Goal: Task Accomplishment & Management: Complete application form

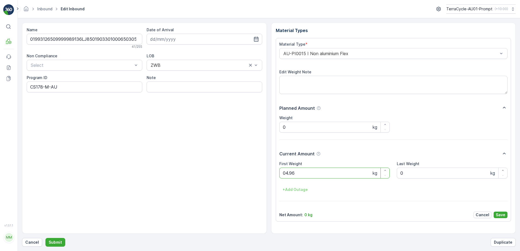
click at [45, 238] on button "Submit" at bounding box center [55, 242] width 20 height 9
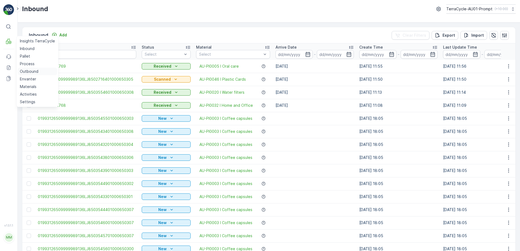
click at [30, 74] on p "Outbound" at bounding box center [29, 71] width 18 height 5
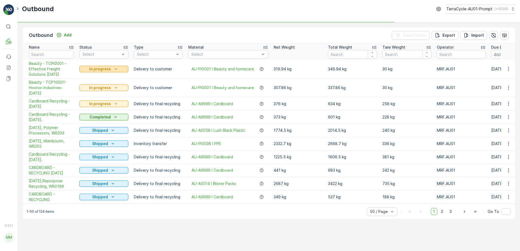
click at [116, 69] on icon "In progress" at bounding box center [116, 68] width 2 height 1
click at [100, 93] on span "Completed" at bounding box center [93, 92] width 20 height 5
click at [113, 88] on icon "In progress" at bounding box center [115, 87] width 5 height 5
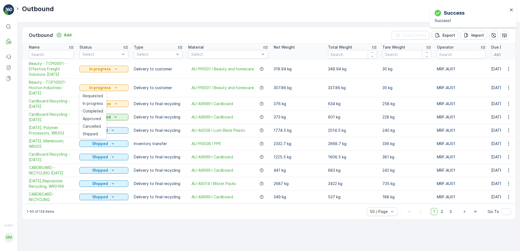
click at [99, 108] on span "Completed" at bounding box center [93, 110] width 20 height 5
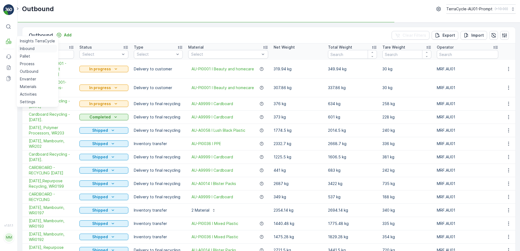
click at [23, 50] on p "Inbound" at bounding box center [27, 48] width 15 height 5
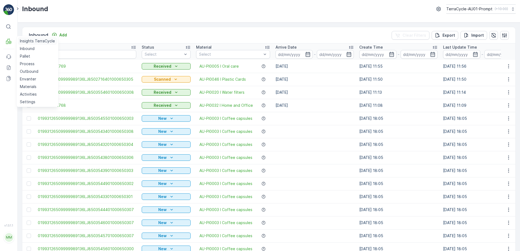
click at [18, 45] on link "Inbound" at bounding box center [37, 49] width 39 height 8
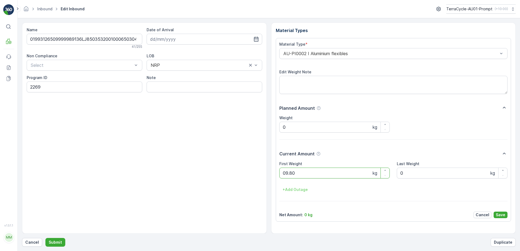
click at [45, 238] on button "Submit" at bounding box center [55, 242] width 20 height 9
type Weight "5.48"
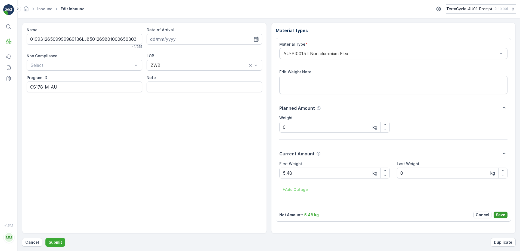
click at [499, 215] on p "Save" at bounding box center [500, 214] width 10 height 5
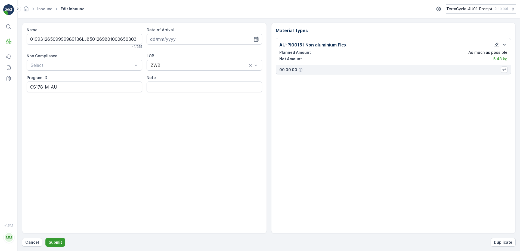
click at [60, 244] on p "Submit" at bounding box center [55, 242] width 13 height 5
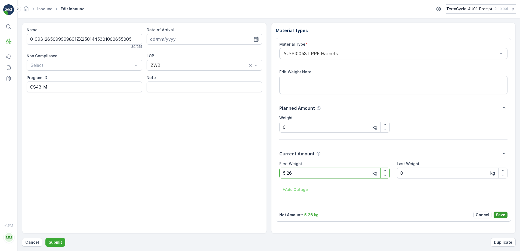
type Weight "5.26"
click at [501, 214] on p "Save" at bounding box center [500, 214] width 10 height 5
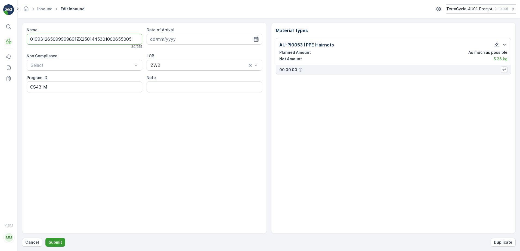
click at [55, 241] on p "Submit" at bounding box center [55, 242] width 13 height 5
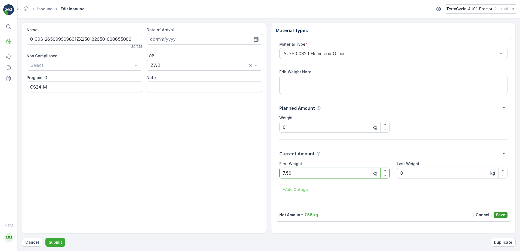
type Weight "7.56"
click at [499, 216] on p "Save" at bounding box center [500, 214] width 10 height 5
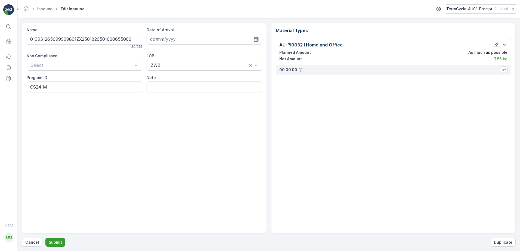
click at [52, 243] on p "Submit" at bounding box center [55, 242] width 13 height 5
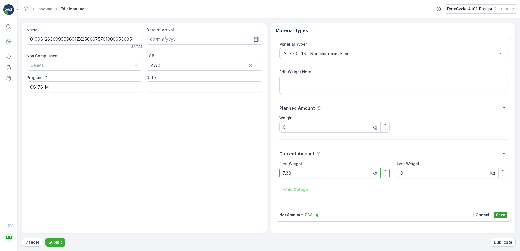
type Weight "7.38"
click at [501, 214] on p "Save" at bounding box center [500, 214] width 10 height 5
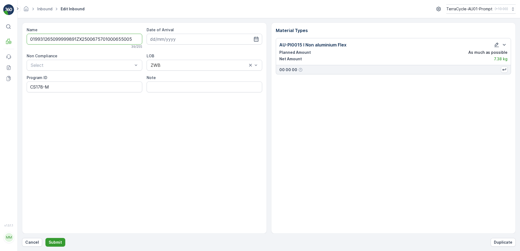
click at [57, 245] on button "Submit" at bounding box center [55, 242] width 20 height 9
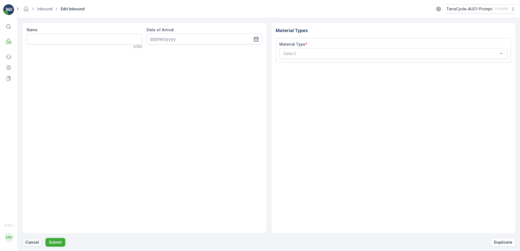
click at [27, 241] on p "Cancel" at bounding box center [32, 242] width 14 height 5
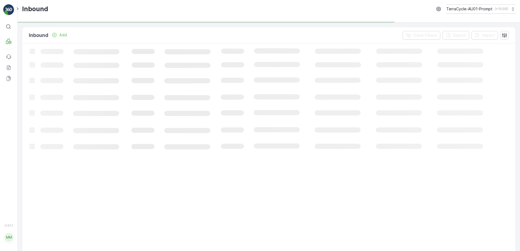
click at [61, 36] on p "Add" at bounding box center [63, 34] width 8 height 5
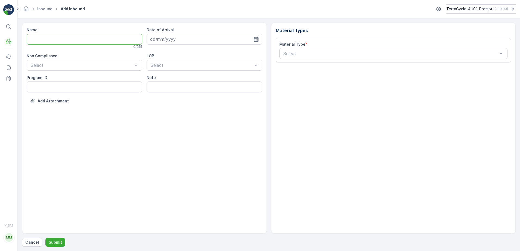
click at [54, 42] on input "Name" at bounding box center [84, 39] width 115 height 11
type input "019931265099999891ZX2001622701000680809"
click at [45, 238] on button "Submit" at bounding box center [55, 242] width 20 height 9
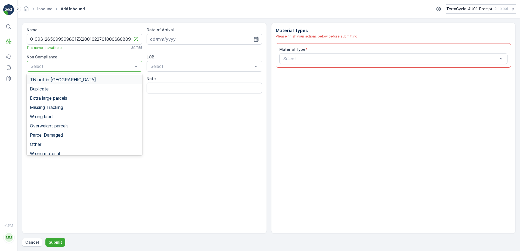
click at [64, 62] on div "Select" at bounding box center [84, 66] width 115 height 11
click at [61, 80] on span "TN not in [GEOGRAPHIC_DATA]" at bounding box center [63, 79] width 66 height 5
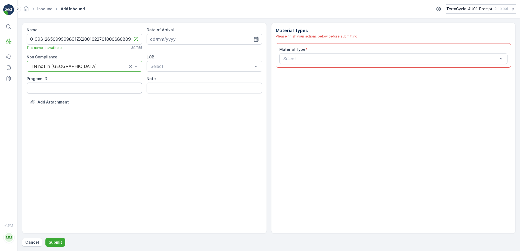
click at [50, 88] on ID "Program ID" at bounding box center [84, 88] width 115 height 11
type ID "SW2-M"
click at [185, 40] on input at bounding box center [203, 39] width 115 height 11
click at [195, 75] on div "2" at bounding box center [194, 73] width 9 height 9
type input "[DATE]"
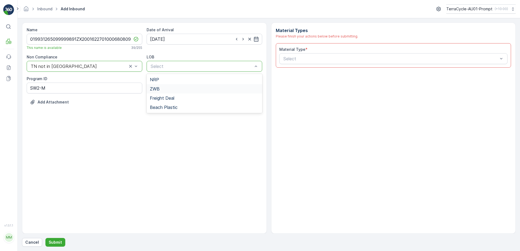
click at [179, 89] on div "ZWB" at bounding box center [204, 88] width 109 height 5
click at [179, 89] on input "Note" at bounding box center [203, 88] width 115 height 11
type input "BOX HEAVY"
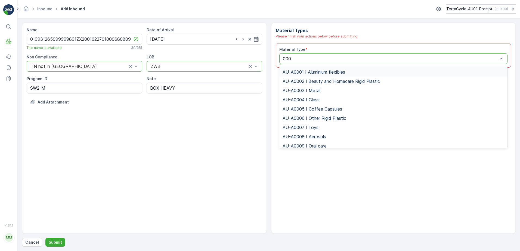
type input "0001"
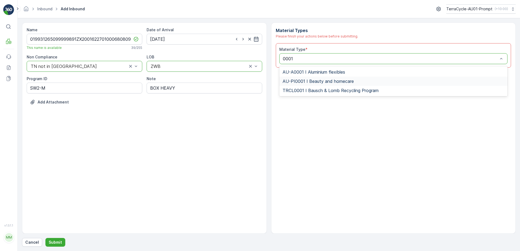
click at [327, 81] on span "AU-PI0001 I Beauty and homecare" at bounding box center [317, 81] width 71 height 5
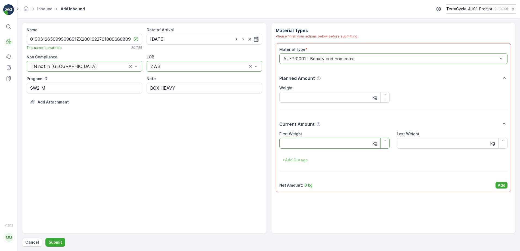
click at [291, 145] on Weight "First Weight" at bounding box center [334, 143] width 111 height 11
type Weight "20.04"
click at [503, 183] on p "Add" at bounding box center [501, 185] width 8 height 5
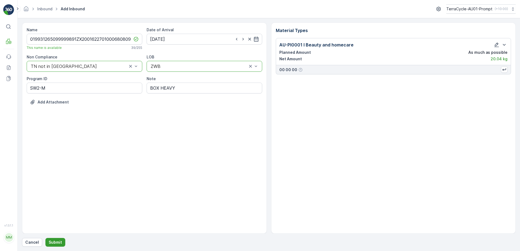
click at [57, 242] on p "Submit" at bounding box center [55, 242] width 13 height 5
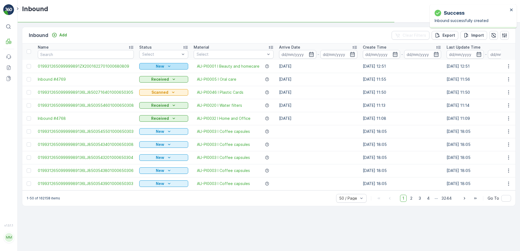
click at [164, 65] on div "New" at bounding box center [163, 66] width 45 height 5
click at [155, 83] on span "Scanned" at bounding box center [149, 81] width 16 height 5
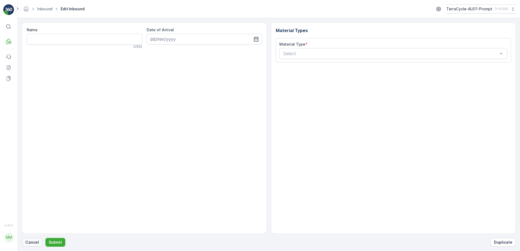
click at [31, 243] on p "Cancel" at bounding box center [32, 242] width 14 height 5
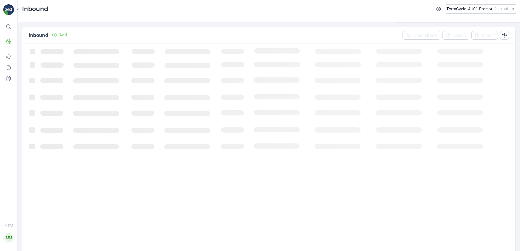
click at [66, 36] on p "Add" at bounding box center [63, 34] width 8 height 5
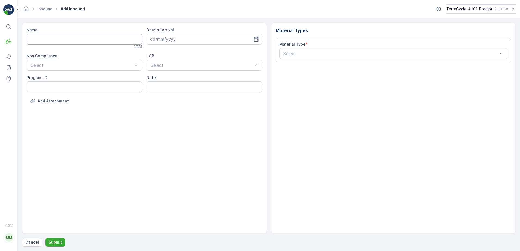
click at [58, 40] on input "Name" at bounding box center [84, 39] width 115 height 11
type input "019931265099999891ZX2000999301000650806"
click at [45, 238] on button "Submit" at bounding box center [55, 242] width 20 height 9
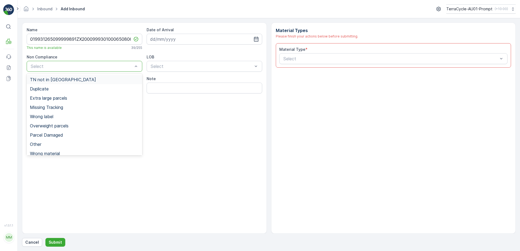
click at [63, 81] on span "TN not in [GEOGRAPHIC_DATA]" at bounding box center [63, 79] width 66 height 5
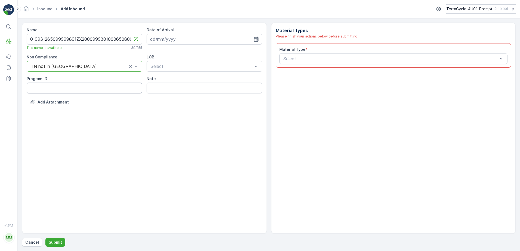
click at [51, 89] on ID "Program ID" at bounding box center [84, 88] width 115 height 11
type ID "SW2-M"
click at [225, 38] on input at bounding box center [203, 39] width 115 height 11
click at [192, 72] on div "2" at bounding box center [194, 73] width 9 height 9
type input "[DATE]"
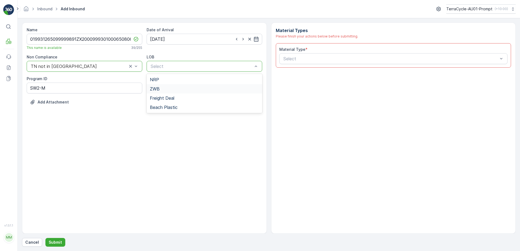
click at [173, 87] on div "ZWB" at bounding box center [204, 88] width 109 height 5
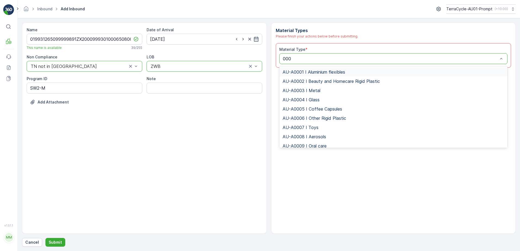
type input "0001"
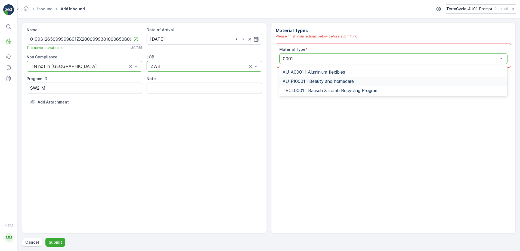
click at [338, 83] on span "AU-PI0001 I Beauty and homecare" at bounding box center [317, 81] width 71 height 5
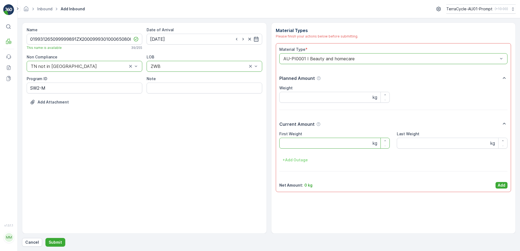
click at [301, 143] on Weight "First Weight" at bounding box center [334, 143] width 111 height 11
type Weight "19.56"
click at [499, 184] on p "Add" at bounding box center [501, 185] width 8 height 5
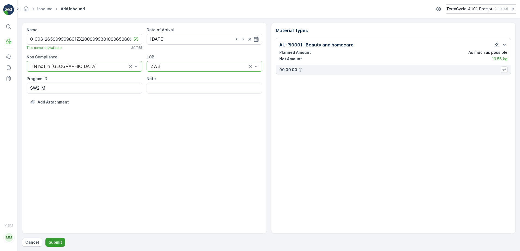
click at [60, 243] on p "Submit" at bounding box center [55, 242] width 13 height 5
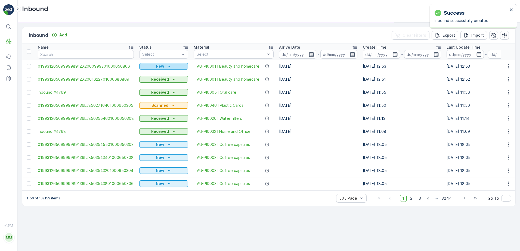
click at [166, 65] on icon "New" at bounding box center [168, 66] width 5 height 5
click at [149, 84] on span "Scanned" at bounding box center [149, 81] width 16 height 5
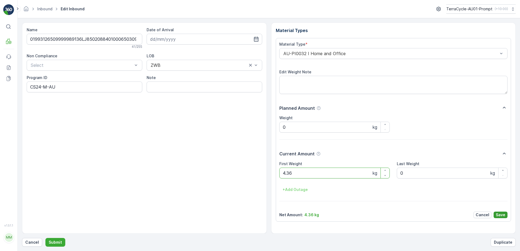
type Weight "4.36"
click at [506, 216] on button "Save" at bounding box center [500, 215] width 14 height 7
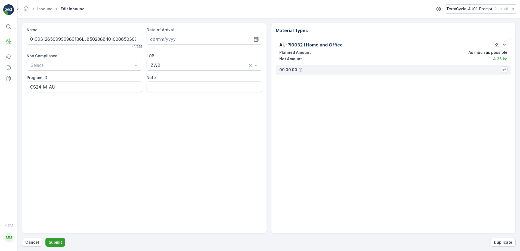
click at [61, 243] on button "Submit" at bounding box center [55, 242] width 20 height 9
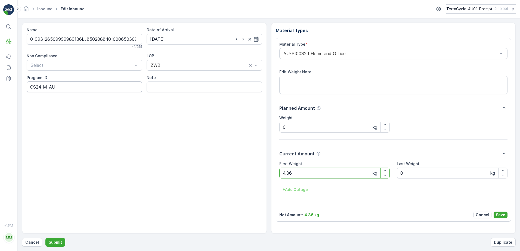
click at [43, 87] on ID "CS24-M-AU" at bounding box center [84, 87] width 115 height 11
click at [41, 88] on ID "CS24-M-AU" at bounding box center [84, 87] width 115 height 11
type ID "CS178-M-AU"
click at [280, 54] on div "AU-PI0032 I Home and Office" at bounding box center [393, 53] width 228 height 11
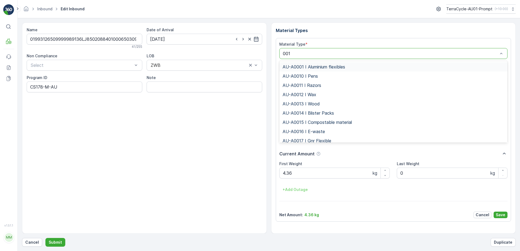
type input "0015"
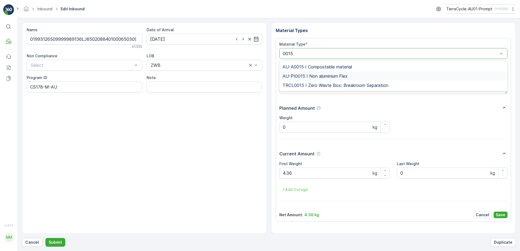
click at [327, 76] on span "AU-PI0015 I Non aluminium Flex" at bounding box center [314, 76] width 65 height 5
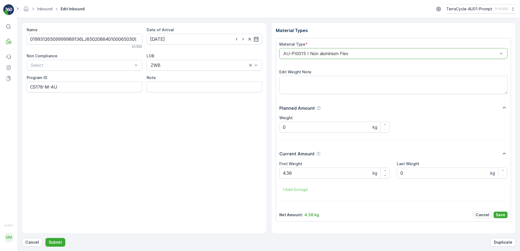
drag, startPoint x: 503, startPoint y: 216, endPoint x: 428, endPoint y: 218, distance: 75.0
click at [502, 216] on p "Save" at bounding box center [500, 214] width 10 height 5
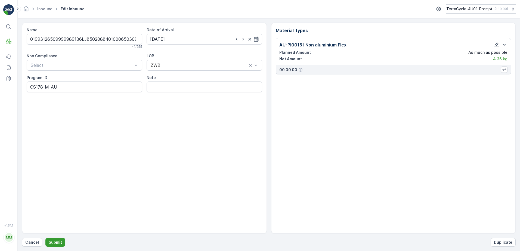
click at [52, 240] on p "Submit" at bounding box center [55, 242] width 13 height 5
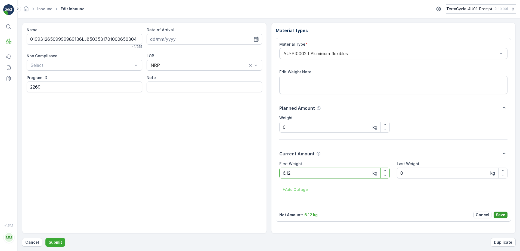
type Weight "6.12"
click at [502, 217] on p "Save" at bounding box center [500, 214] width 10 height 5
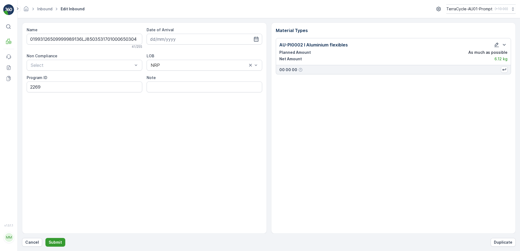
click at [54, 243] on p "Submit" at bounding box center [55, 242] width 13 height 5
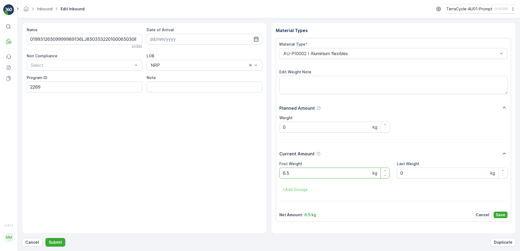
type Weight "6.50"
click at [45, 238] on button "Submit" at bounding box center [55, 242] width 20 height 9
type Weight "7.22"
click at [45, 238] on button "Submit" at bounding box center [55, 242] width 20 height 9
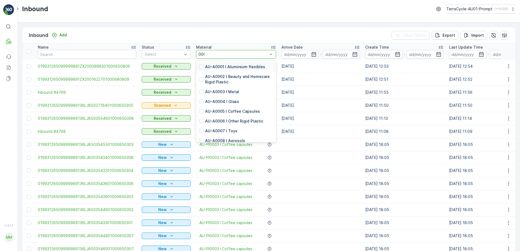
type input "0002"
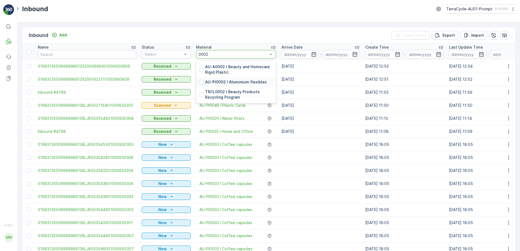
click at [237, 80] on p "AU-PI0002 I Aluminium flexibles" at bounding box center [236, 81] width 62 height 5
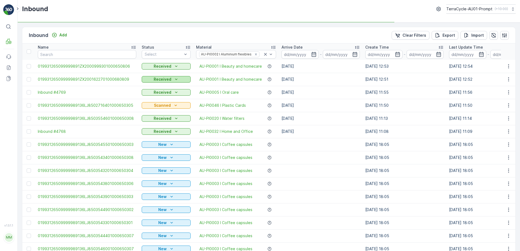
click at [154, 76] on button "Received" at bounding box center [166, 79] width 49 height 7
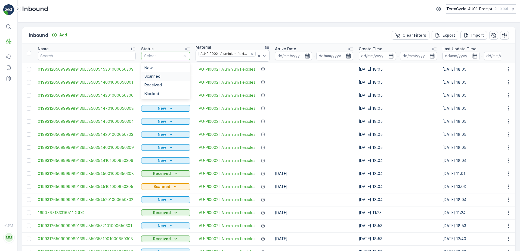
click at [167, 74] on div "Scanned" at bounding box center [165, 76] width 42 height 4
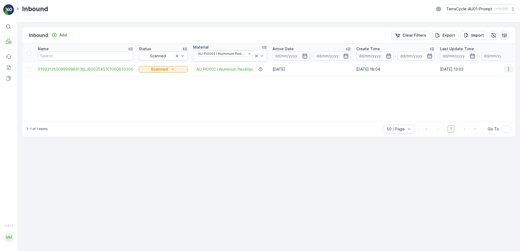
click at [508, 70] on icon "button" at bounding box center [507, 69] width 5 height 5
click at [493, 108] on span "Print QR" at bounding box center [486, 107] width 15 height 5
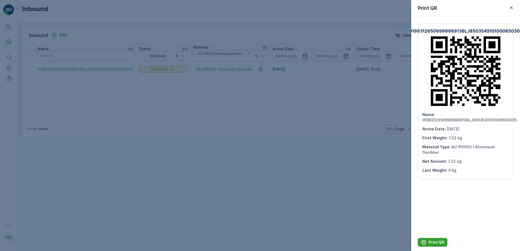
click at [433, 242] on p "Print QR" at bounding box center [435, 242] width 15 height 5
click at [509, 7] on icon "button" at bounding box center [510, 7] width 5 height 5
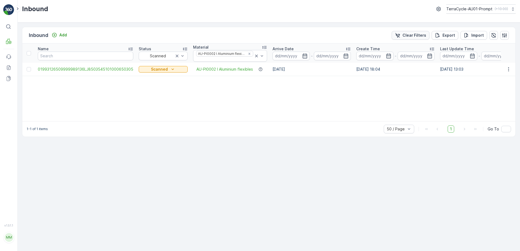
click at [412, 38] on button "Clear Filters" at bounding box center [410, 35] width 38 height 9
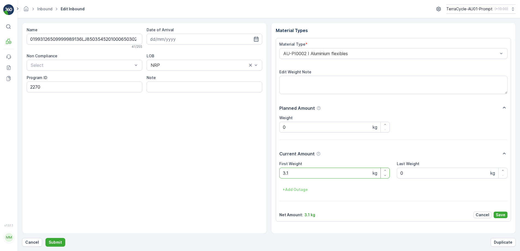
type Weight "3.18"
click at [45, 238] on button "Submit" at bounding box center [55, 242] width 20 height 9
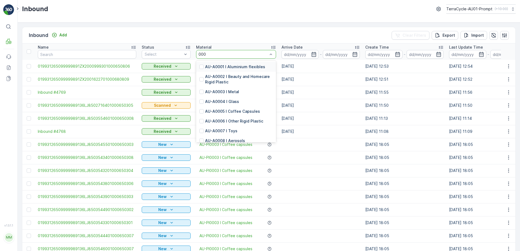
type input "0002"
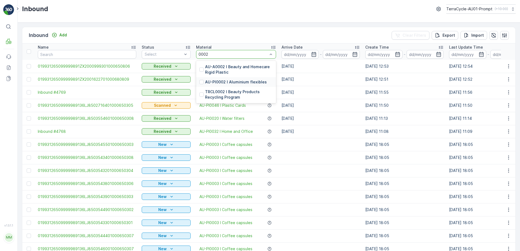
click at [242, 84] on p "AU-PI0002 I Aluminium flexibles" at bounding box center [236, 81] width 62 height 5
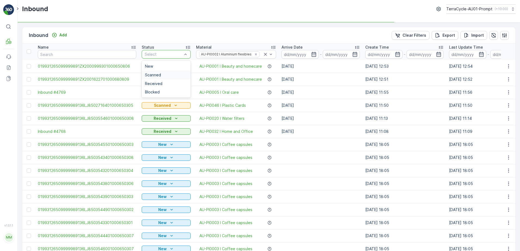
click at [155, 76] on span "Scanned" at bounding box center [153, 75] width 16 height 4
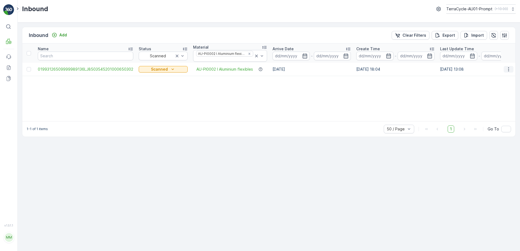
click at [509, 71] on icon "button" at bounding box center [507, 69] width 5 height 5
click at [492, 107] on span "Print QR" at bounding box center [486, 107] width 15 height 5
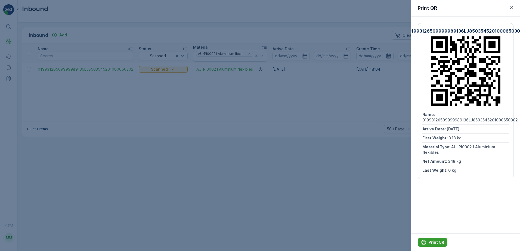
click at [432, 241] on p "Print QR" at bounding box center [435, 242] width 15 height 5
click at [510, 8] on icon "button" at bounding box center [511, 7] width 3 height 3
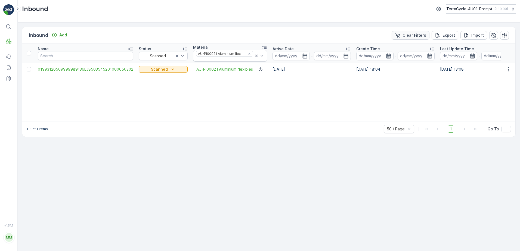
click at [417, 35] on p "Clear Filters" at bounding box center [414, 35] width 24 height 5
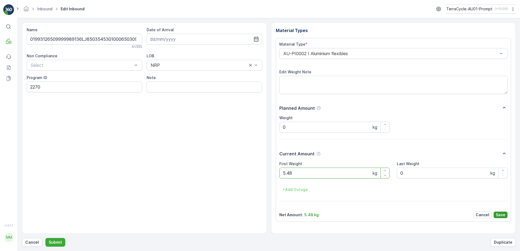
type Weight "5.48"
click at [500, 215] on p "Save" at bounding box center [500, 214] width 10 height 5
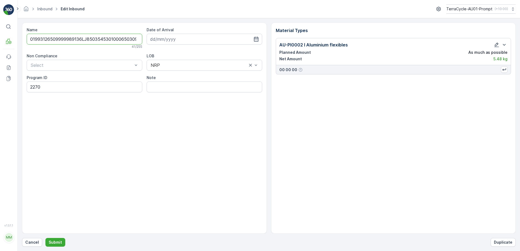
scroll to position [0, 2]
click at [45, 238] on button "Submit" at bounding box center [55, 242] width 20 height 9
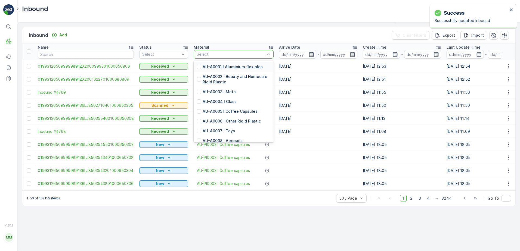
type input "0"
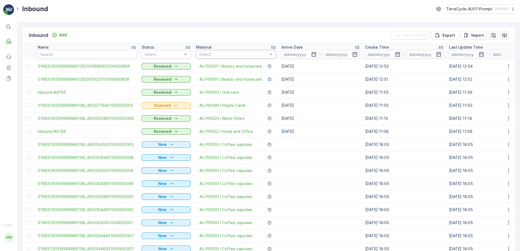
click at [217, 51] on div "Select" at bounding box center [236, 54] width 80 height 9
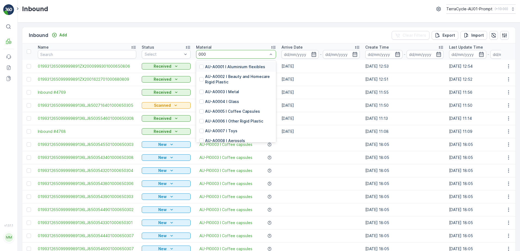
type input "0002"
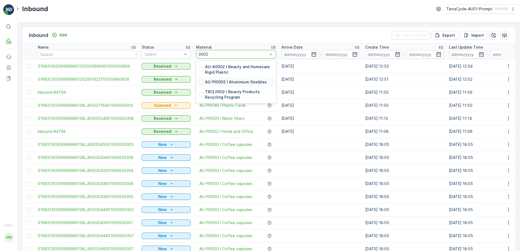
click at [243, 80] on p "AU-PI0002 I Aluminium flexibles" at bounding box center [236, 81] width 62 height 5
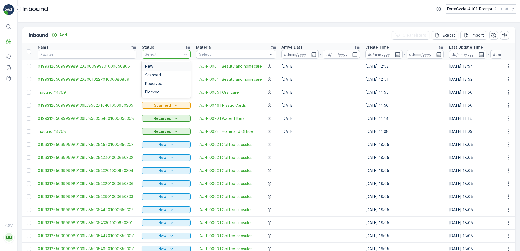
click at [143, 76] on div "Received" at bounding box center [166, 80] width 49 height 8
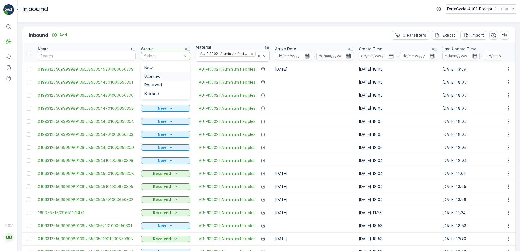
click at [142, 72] on div "Scanned" at bounding box center [165, 76] width 49 height 9
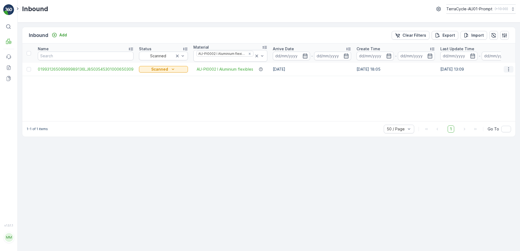
click at [509, 69] on icon "button" at bounding box center [507, 69] width 5 height 5
click at [488, 106] on span "Print QR" at bounding box center [486, 107] width 15 height 5
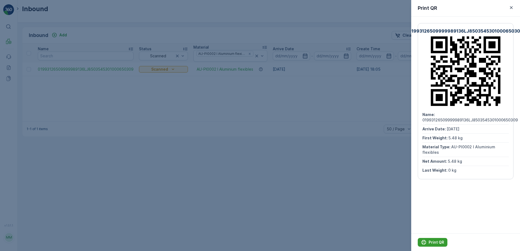
click at [430, 243] on p "Print QR" at bounding box center [435, 242] width 15 height 5
click at [511, 7] on icon "button" at bounding box center [511, 7] width 3 height 3
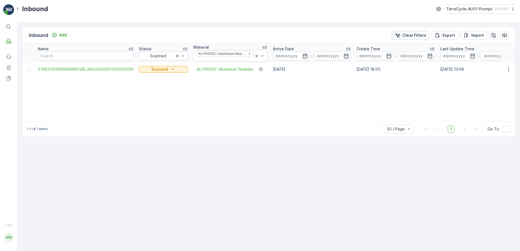
click at [421, 36] on p "Clear Filters" at bounding box center [414, 35] width 24 height 5
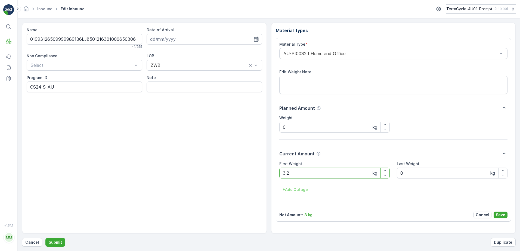
type Weight "3.22"
click at [45, 238] on button "Submit" at bounding box center [55, 242] width 20 height 9
type Weight "5.28"
click at [45, 238] on button "Submit" at bounding box center [55, 242] width 20 height 9
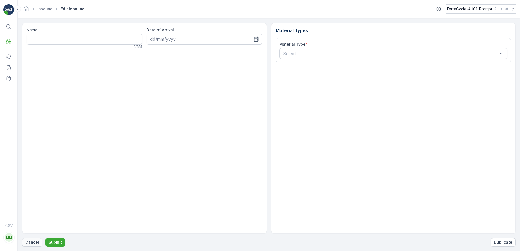
click at [36, 241] on p "Cancel" at bounding box center [32, 242] width 14 height 5
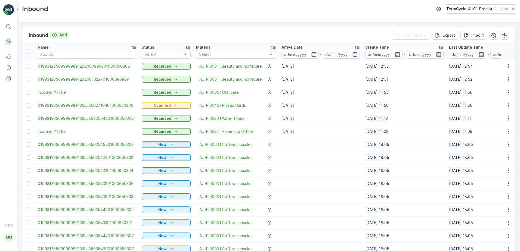
click at [61, 36] on p "Add" at bounding box center [63, 34] width 8 height 5
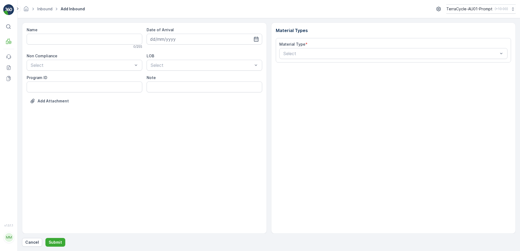
click at [58, 45] on div "0 / 255" at bounding box center [84, 47] width 115 height 4
click at [59, 43] on input "Name" at bounding box center [84, 39] width 115 height 11
type input "019931265099999891ZX2001486301000650804"
click at [45, 238] on button "Submit" at bounding box center [55, 242] width 20 height 9
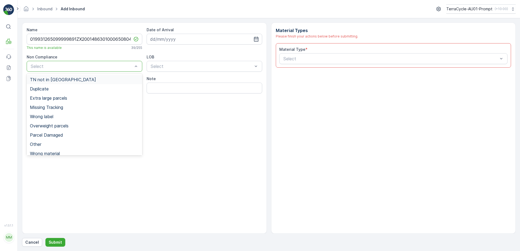
click at [70, 80] on div "TN not in [GEOGRAPHIC_DATA]" at bounding box center [84, 79] width 109 height 5
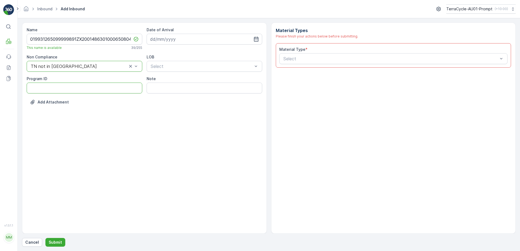
click at [57, 89] on ID "Program ID" at bounding box center [84, 88] width 115 height 11
type ID "CS83-S"
click at [190, 39] on input at bounding box center [203, 39] width 115 height 11
click at [195, 75] on div "2" at bounding box center [194, 73] width 9 height 9
type input "[DATE]"
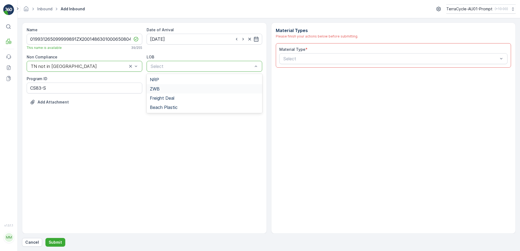
click at [183, 89] on div "ZWB" at bounding box center [204, 88] width 109 height 5
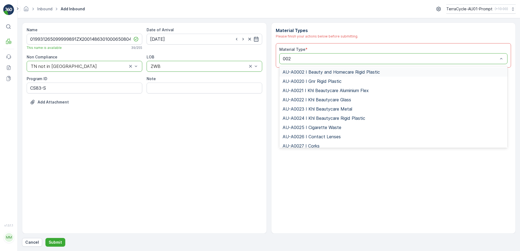
type input "0023"
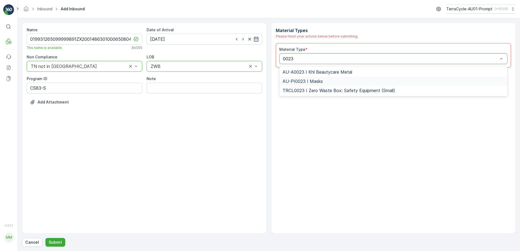
click at [316, 83] on span "AU-PI0023 I Masks" at bounding box center [302, 81] width 40 height 5
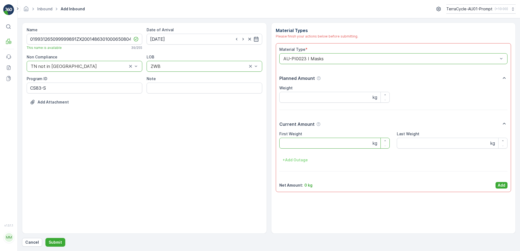
click at [304, 144] on Weight "First Weight" at bounding box center [334, 143] width 111 height 11
type Weight "0.68"
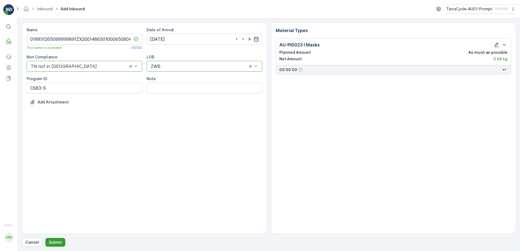
click at [48, 246] on button "Submit" at bounding box center [55, 242] width 20 height 9
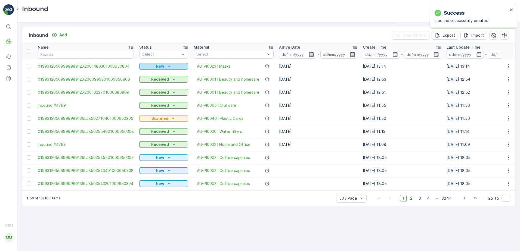
click at [166, 67] on icon "New" at bounding box center [168, 66] width 5 height 5
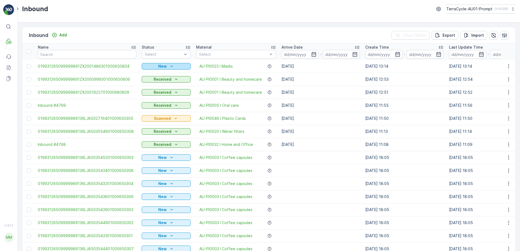
click at [179, 65] on div "New" at bounding box center [166, 66] width 45 height 5
click at [151, 82] on span "Scanned" at bounding box center [151, 81] width 16 height 5
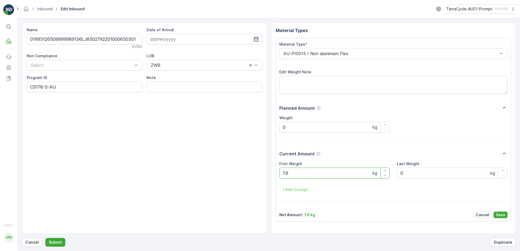
type Weight "1.60"
click at [45, 238] on button "Submit" at bounding box center [55, 242] width 20 height 9
type Weight "2.22"
click at [45, 238] on button "Submit" at bounding box center [55, 242] width 20 height 9
type Weight "0.84"
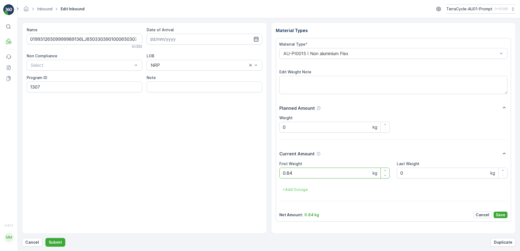
click at [45, 238] on button "Submit" at bounding box center [55, 242] width 20 height 9
click at [32, 243] on p "Cancel" at bounding box center [32, 242] width 14 height 5
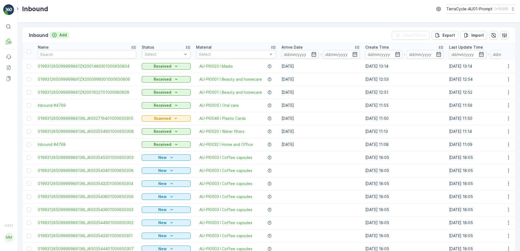
click at [63, 34] on p "Add" at bounding box center [63, 34] width 8 height 5
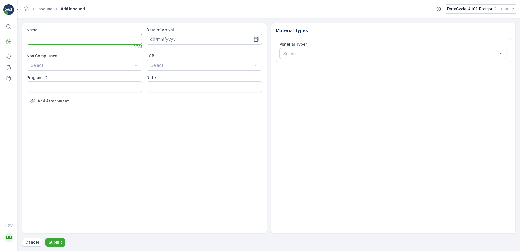
click at [61, 40] on input "Name" at bounding box center [84, 39] width 115 height 11
click at [45, 238] on button "Submit" at bounding box center [55, 242] width 20 height 9
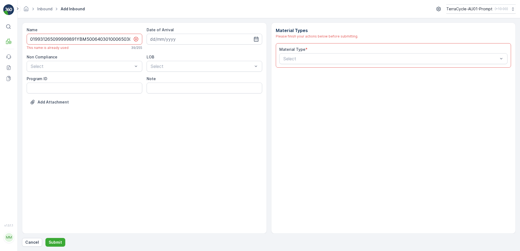
click at [133, 39] on icon at bounding box center [135, 38] width 5 height 5
click at [131, 38] on input "019931265099999891YBM500640301000650305" at bounding box center [84, 39] width 115 height 11
type input "019931265099999891YBM500640301000650305A"
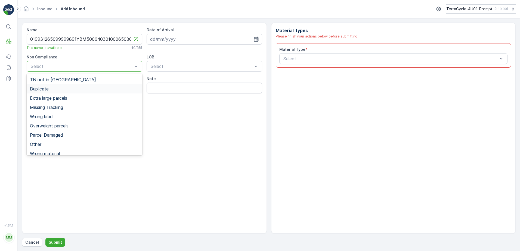
click at [59, 92] on div "Duplicate" at bounding box center [84, 88] width 115 height 9
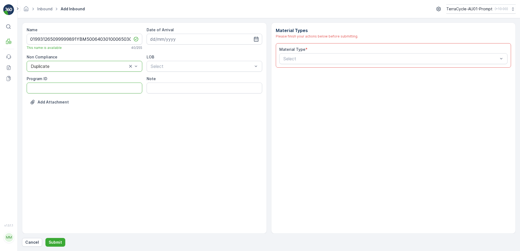
click at [43, 87] on ID "Program ID" at bounding box center [84, 88] width 115 height 11
type ID "931"
click at [199, 37] on input at bounding box center [203, 39] width 115 height 11
click at [195, 75] on div "2" at bounding box center [194, 73] width 9 height 9
type input "[DATE]"
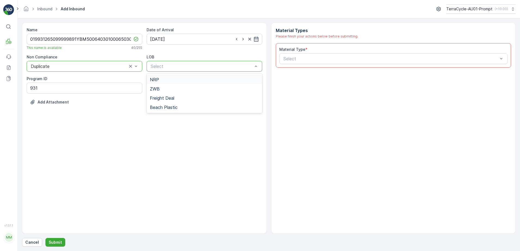
click at [179, 81] on div "NRP" at bounding box center [204, 79] width 109 height 5
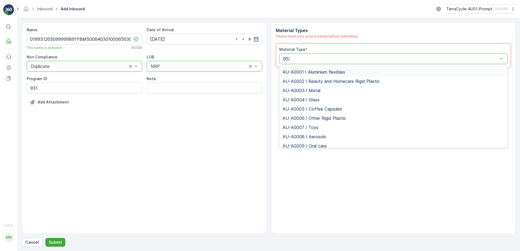
type input "0020"
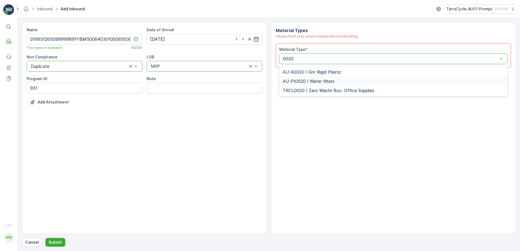
click at [323, 81] on span "AU-PI0020 I Water filters" at bounding box center [308, 81] width 52 height 5
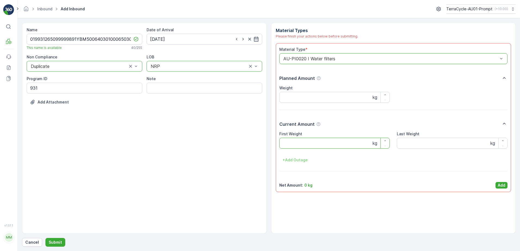
click at [318, 144] on Weight "First Weight" at bounding box center [334, 143] width 111 height 11
type Weight "1.06"
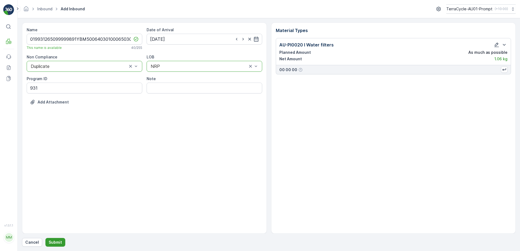
click at [52, 242] on p "Submit" at bounding box center [55, 242] width 13 height 5
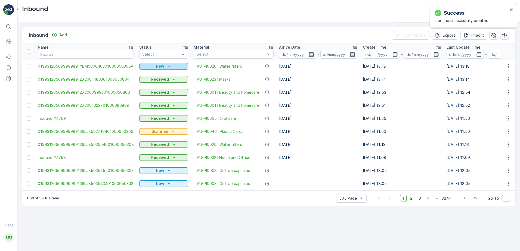
click at [159, 65] on p "New" at bounding box center [160, 66] width 8 height 5
drag, startPoint x: 149, startPoint y: 83, endPoint x: 159, endPoint y: 83, distance: 9.5
click at [149, 83] on span "Scanned" at bounding box center [149, 81] width 16 height 5
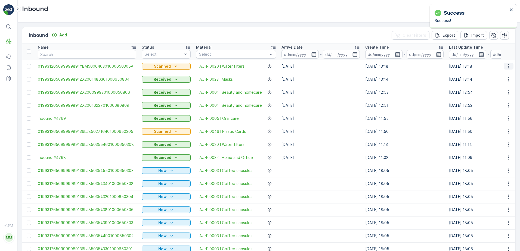
click at [507, 66] on icon "button" at bounding box center [507, 66] width 5 height 5
click at [493, 104] on span "Print QR" at bounding box center [486, 104] width 15 height 5
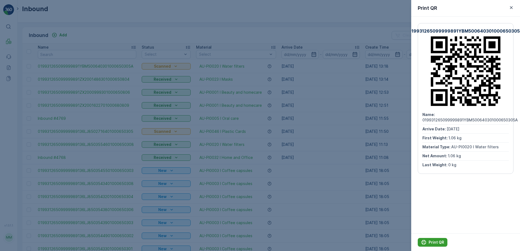
click at [436, 242] on p "Print QR" at bounding box center [435, 242] width 15 height 5
click at [511, 6] on icon "button" at bounding box center [510, 7] width 5 height 5
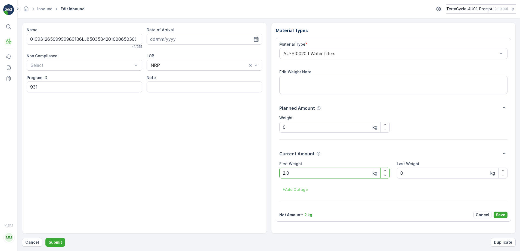
type Weight "2.02"
click at [45, 238] on button "Submit" at bounding box center [55, 242] width 20 height 9
type Weight "3.66"
click at [45, 238] on button "Submit" at bounding box center [55, 242] width 20 height 9
type Weight "5.02"
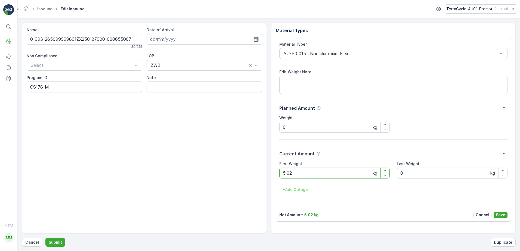
click at [45, 238] on button "Submit" at bounding box center [55, 242] width 20 height 9
type Weight "4.10"
click at [498, 214] on p "Save" at bounding box center [500, 214] width 10 height 5
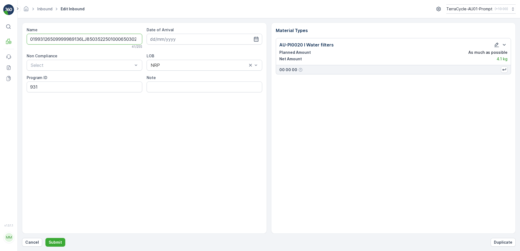
scroll to position [0, 1]
click at [45, 238] on button "Submit" at bounding box center [55, 242] width 20 height 9
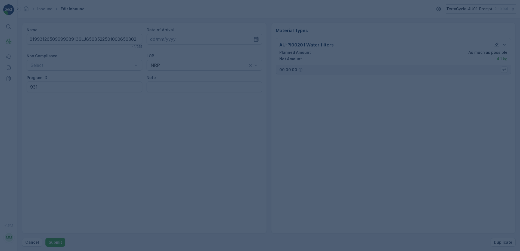
scroll to position [0, 0]
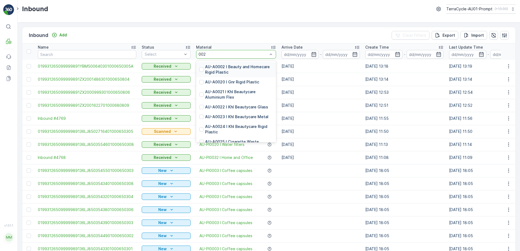
type input "0020"
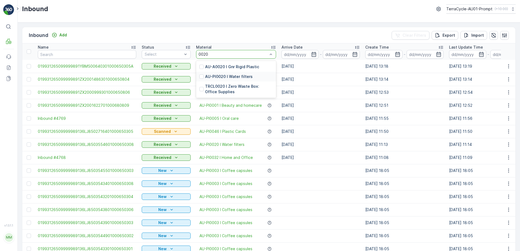
click at [238, 78] on p "AU-PI0020 I Water filters" at bounding box center [229, 76] width 48 height 5
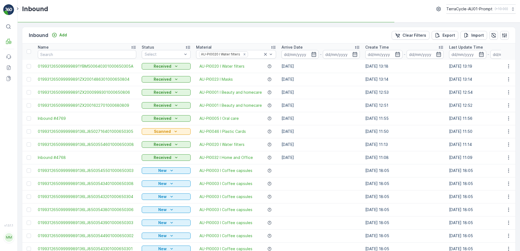
click at [157, 75] on td "Received" at bounding box center [166, 79] width 54 height 13
drag, startPoint x: 151, startPoint y: 75, endPoint x: 287, endPoint y: 86, distance: 136.3
click at [153, 75] on span "Scanned" at bounding box center [153, 75] width 16 height 4
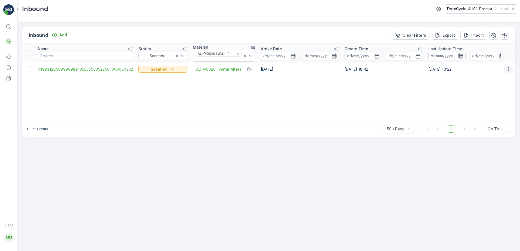
click at [511, 68] on icon "button" at bounding box center [507, 69] width 5 height 5
click at [491, 106] on span "Print QR" at bounding box center [486, 107] width 15 height 5
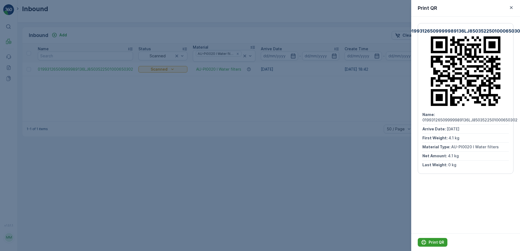
click at [437, 243] on p "Print QR" at bounding box center [435, 242] width 15 height 5
click at [510, 8] on icon "button" at bounding box center [511, 7] width 3 height 3
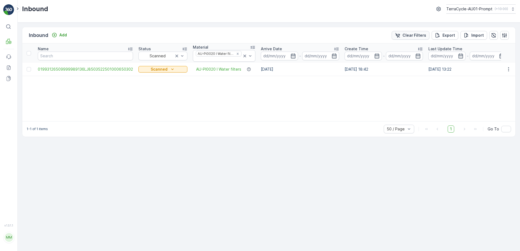
click at [418, 33] on p "Clear Filters" at bounding box center [414, 35] width 24 height 5
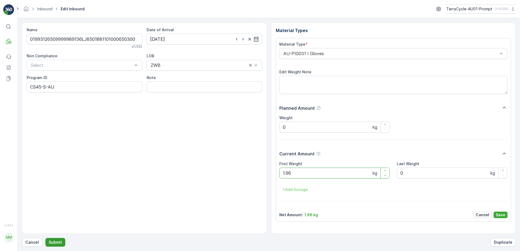
click at [57, 243] on p "Submit" at bounding box center [55, 242] width 13 height 5
click at [45, 238] on button "Submit" at bounding box center [55, 242] width 20 height 9
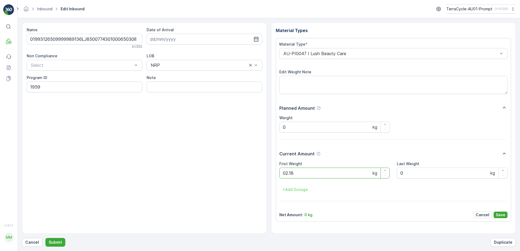
click at [45, 238] on button "Submit" at bounding box center [55, 242] width 20 height 9
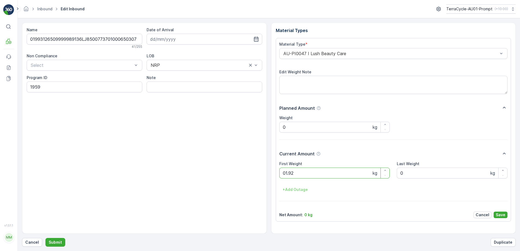
click at [45, 238] on button "Submit" at bounding box center [55, 242] width 20 height 9
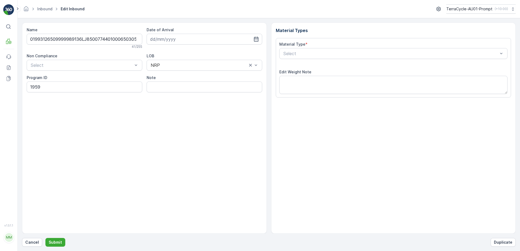
type input "[DATE]"
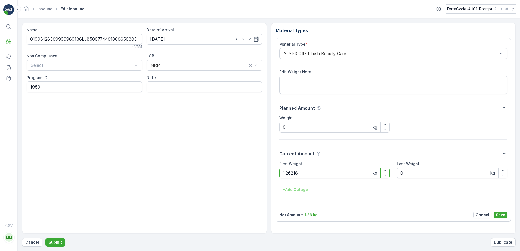
click at [45, 238] on button "Submit" at bounding box center [55, 242] width 20 height 9
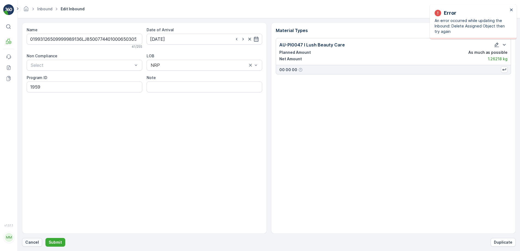
click at [32, 240] on p "Cancel" at bounding box center [32, 242] width 14 height 5
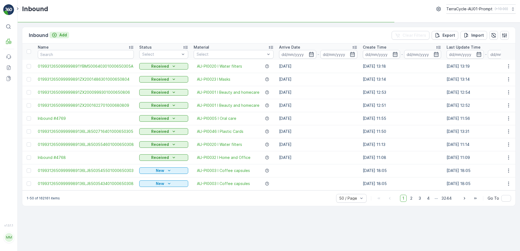
click at [64, 36] on p "Add" at bounding box center [63, 34] width 8 height 5
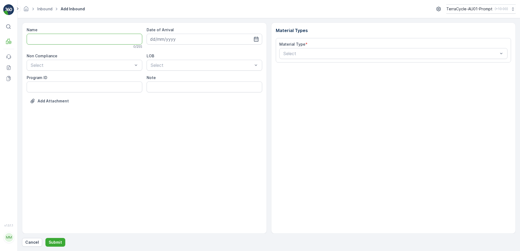
click at [63, 39] on input "Name" at bounding box center [84, 39] width 115 height 11
click at [45, 238] on button "Submit" at bounding box center [55, 242] width 20 height 9
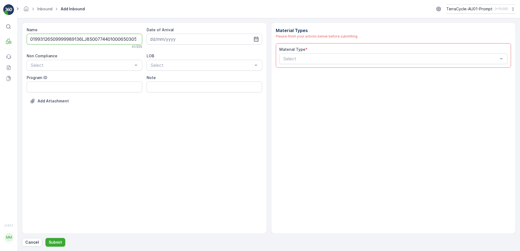
scroll to position [0, 1]
click at [132, 38] on input "01993126509999989136LJ8500774401000650305" at bounding box center [84, 39] width 115 height 11
type input "01993126509999989136LJ8500774401000650305A"
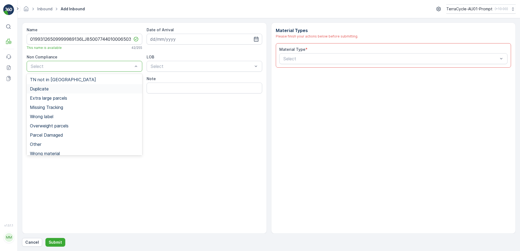
click at [49, 89] on span "Duplicate" at bounding box center [39, 88] width 19 height 5
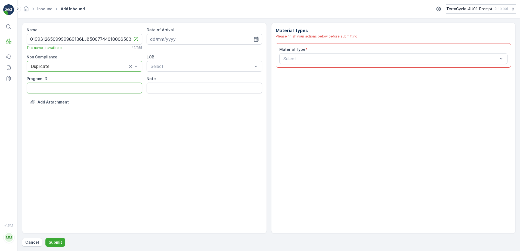
click at [46, 89] on ID "Program ID" at bounding box center [84, 88] width 115 height 11
type ID "1959"
click at [172, 40] on input at bounding box center [203, 39] width 115 height 11
click at [196, 74] on div "2" at bounding box center [194, 73] width 9 height 9
type input "[DATE]"
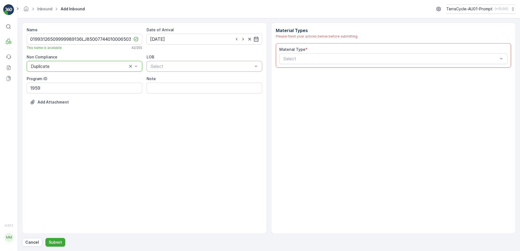
click at [191, 63] on div "Select" at bounding box center [203, 66] width 115 height 11
click at [177, 79] on div "NRP" at bounding box center [204, 79] width 109 height 5
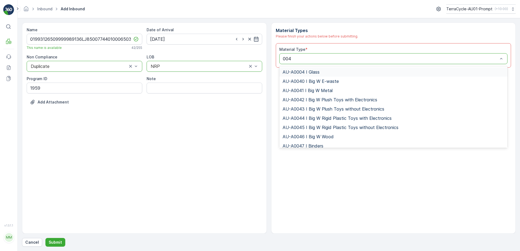
type input "0047"
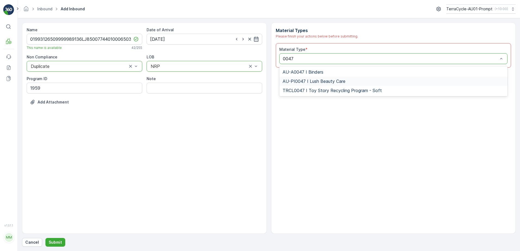
click at [341, 84] on span "AU-PI0047 I Lush Beauty Care" at bounding box center [313, 81] width 63 height 5
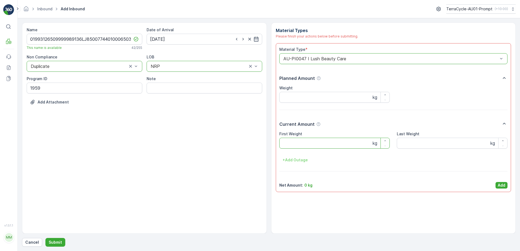
click at [291, 140] on Weight "First Weight" at bounding box center [334, 143] width 111 height 11
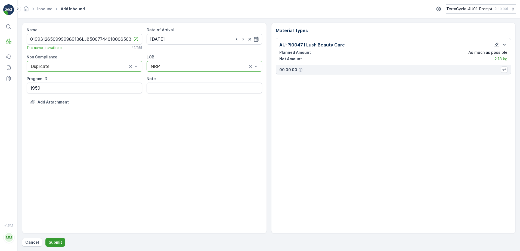
click at [52, 241] on p "Submit" at bounding box center [55, 242] width 13 height 5
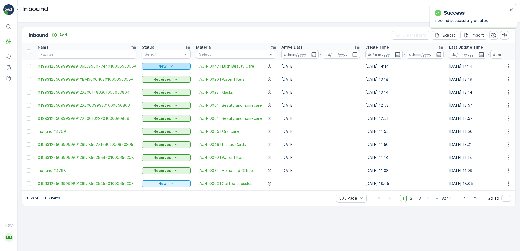
click at [165, 65] on div "New" at bounding box center [166, 66] width 45 height 5
click at [154, 82] on span "Scanned" at bounding box center [151, 81] width 16 height 5
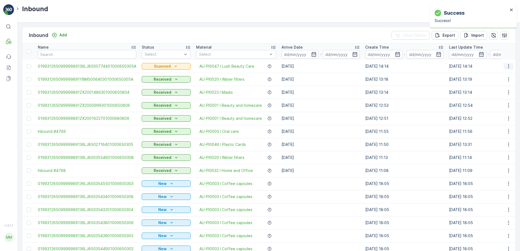
click at [508, 67] on icon "button" at bounding box center [507, 66] width 5 height 5
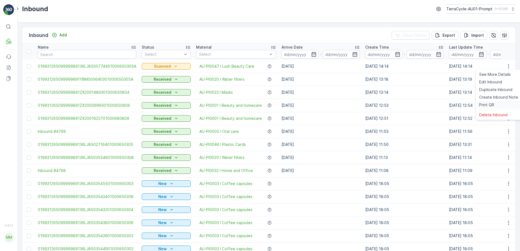
click at [490, 104] on span "Print QR" at bounding box center [486, 104] width 15 height 5
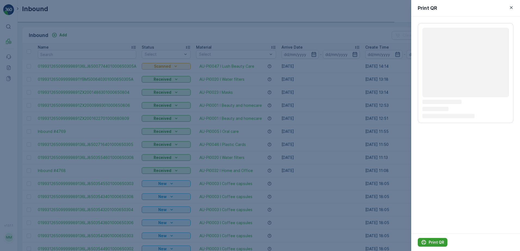
click at [437, 243] on p "Print QR" at bounding box center [435, 242] width 15 height 5
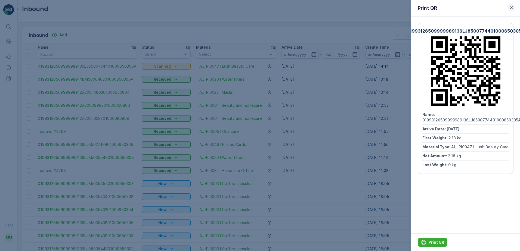
click at [511, 8] on icon "button" at bounding box center [511, 7] width 3 height 3
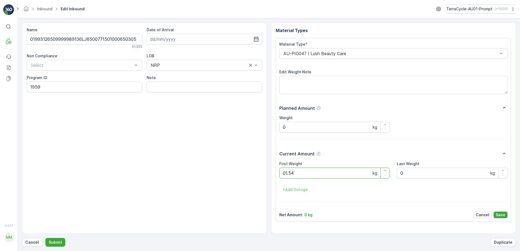
click at [45, 238] on button "Submit" at bounding box center [55, 242] width 20 height 9
